Goal: Browse casually

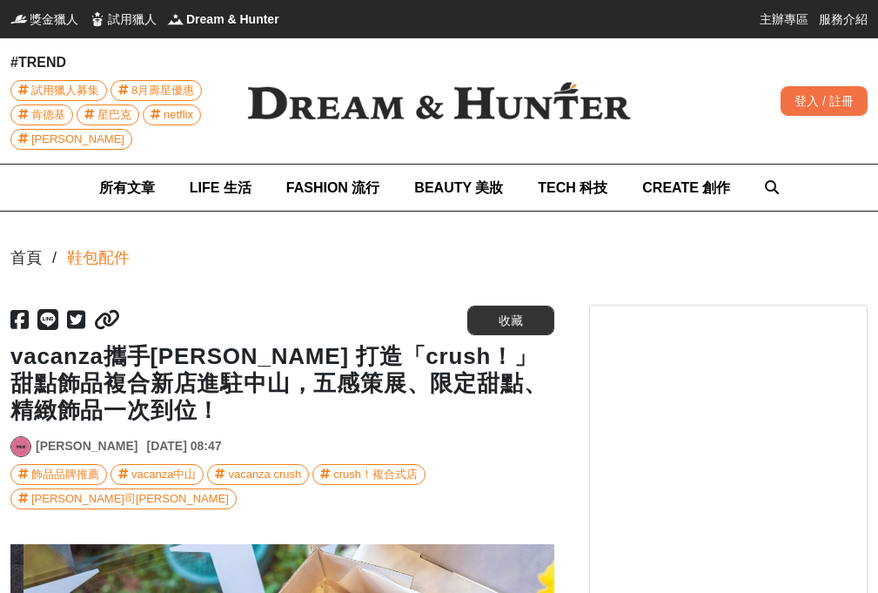
scroll to position [0, 1632]
